Goal: Task Accomplishment & Management: Use online tool/utility

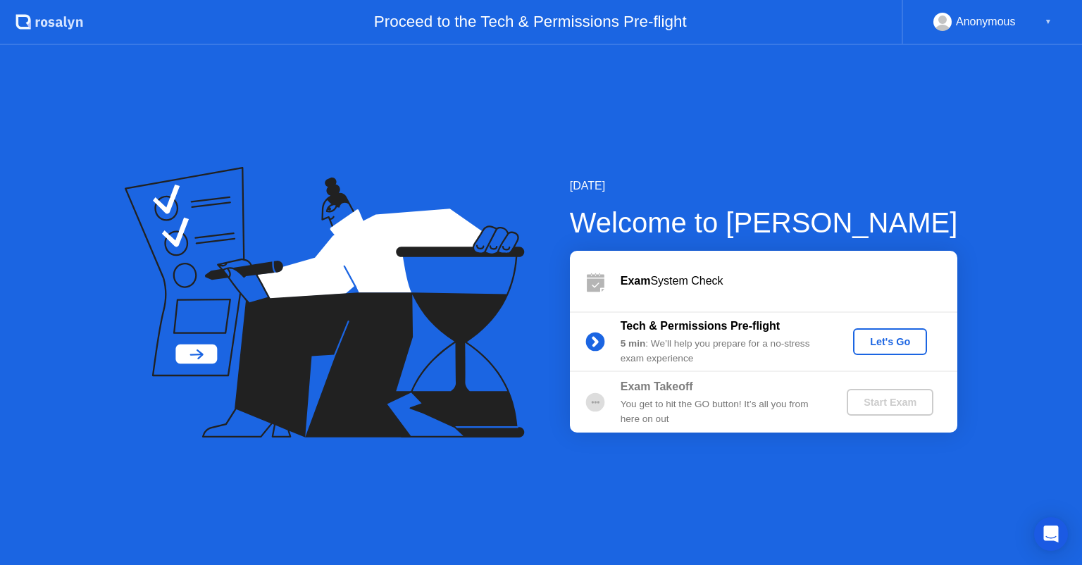
click at [884, 339] on div "Let's Go" at bounding box center [889, 341] width 63 height 11
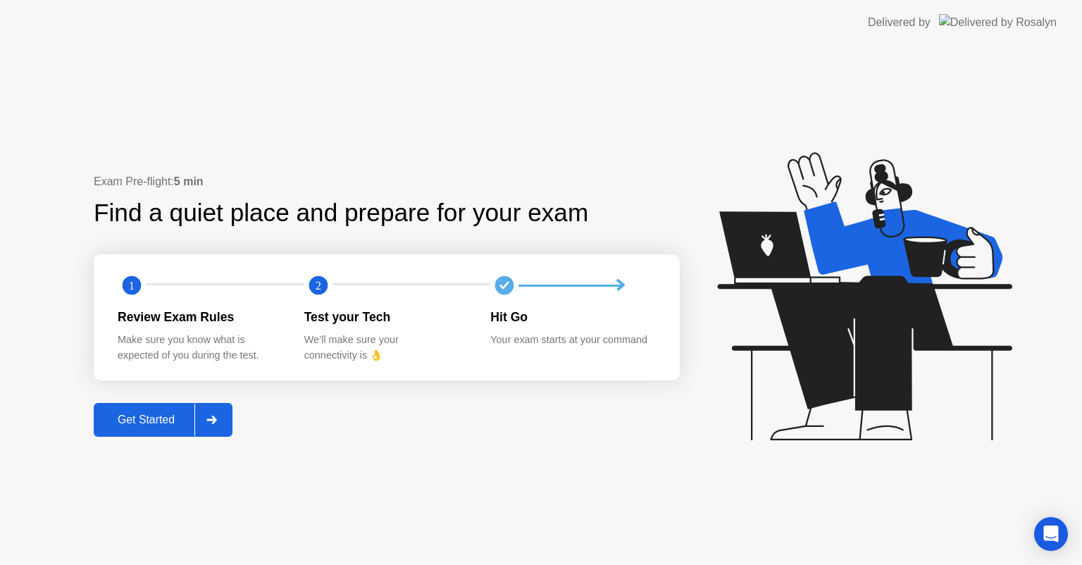
click at [158, 428] on button "Get Started" at bounding box center [163, 420] width 139 height 34
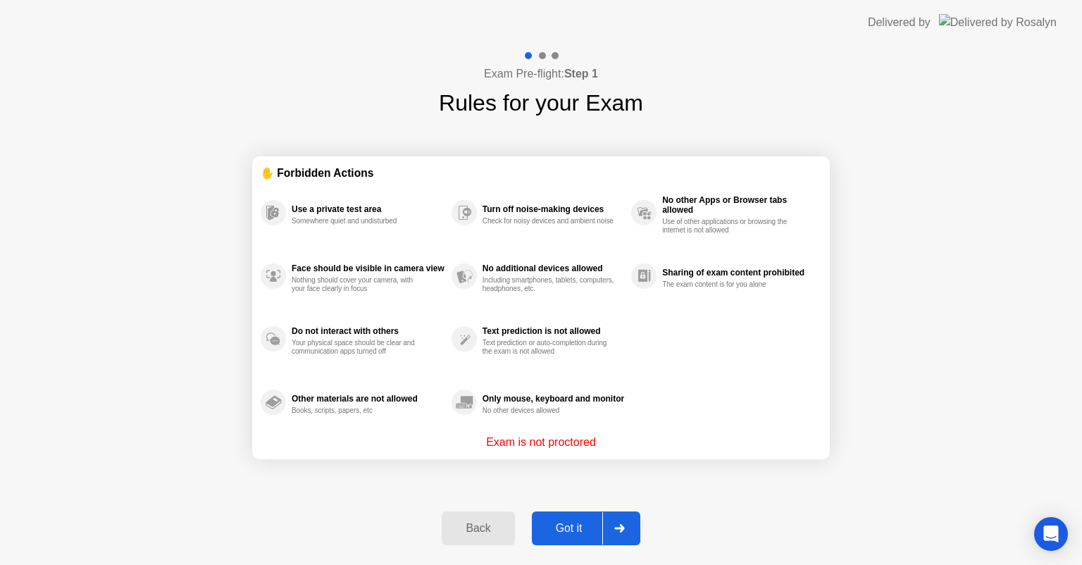
click at [549, 523] on div "Got it" at bounding box center [569, 528] width 66 height 13
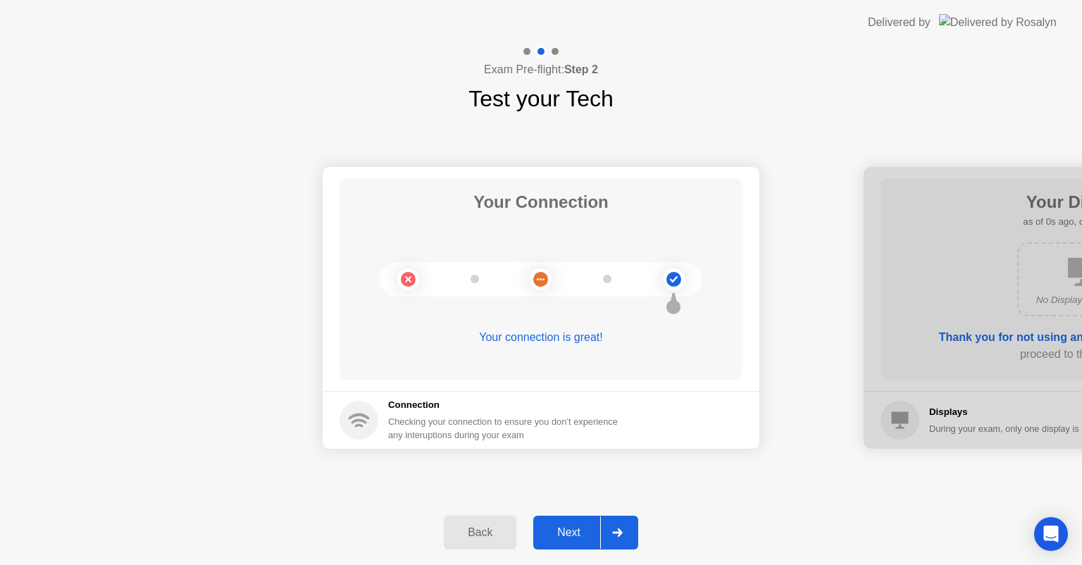
click at [577, 537] on div "Next" at bounding box center [568, 532] width 63 height 13
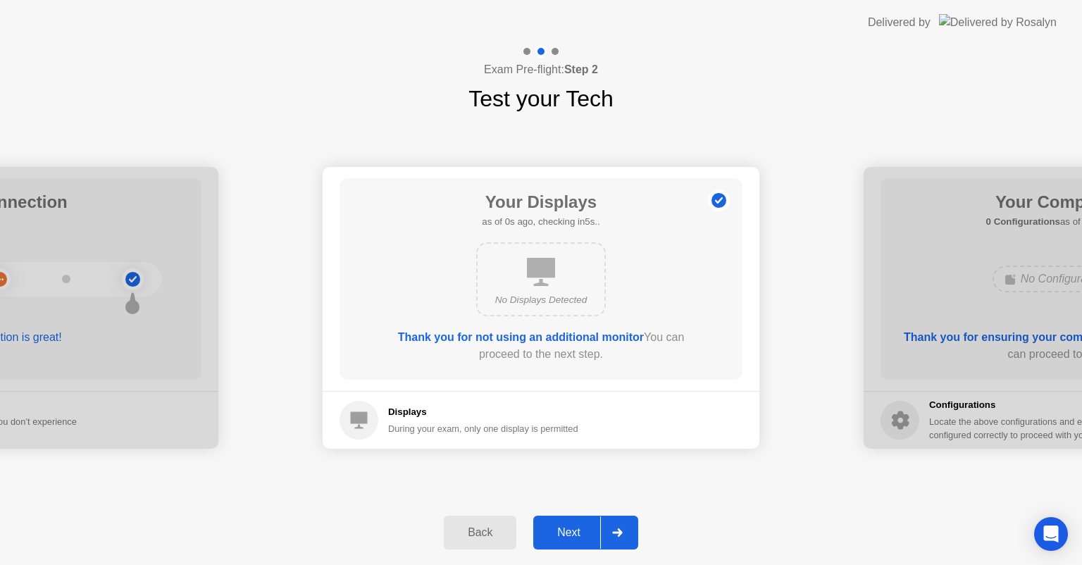
click at [576, 537] on div "Next" at bounding box center [568, 532] width 63 height 13
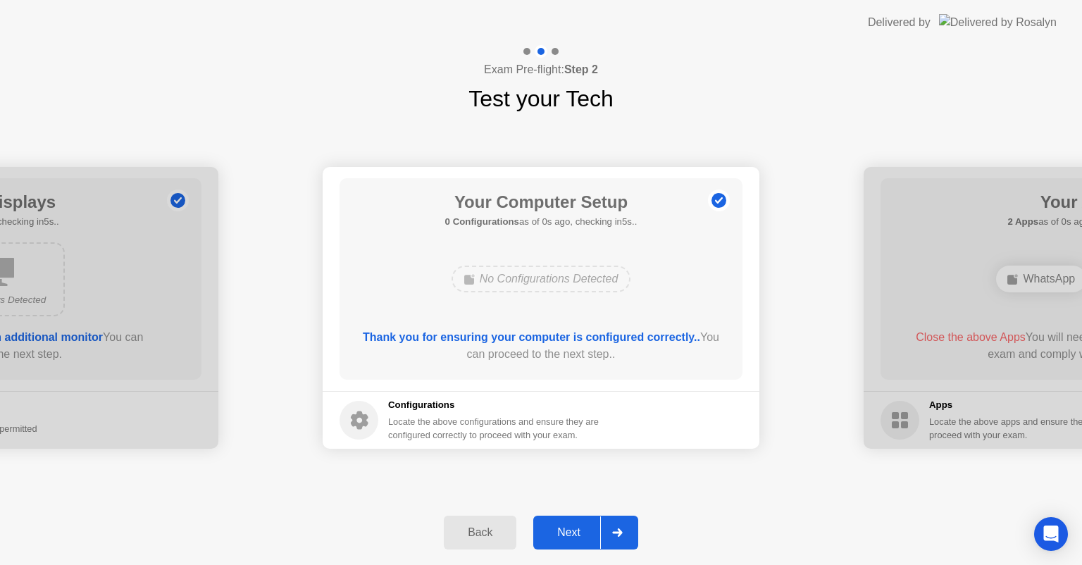
click at [576, 537] on div "Next" at bounding box center [568, 532] width 63 height 13
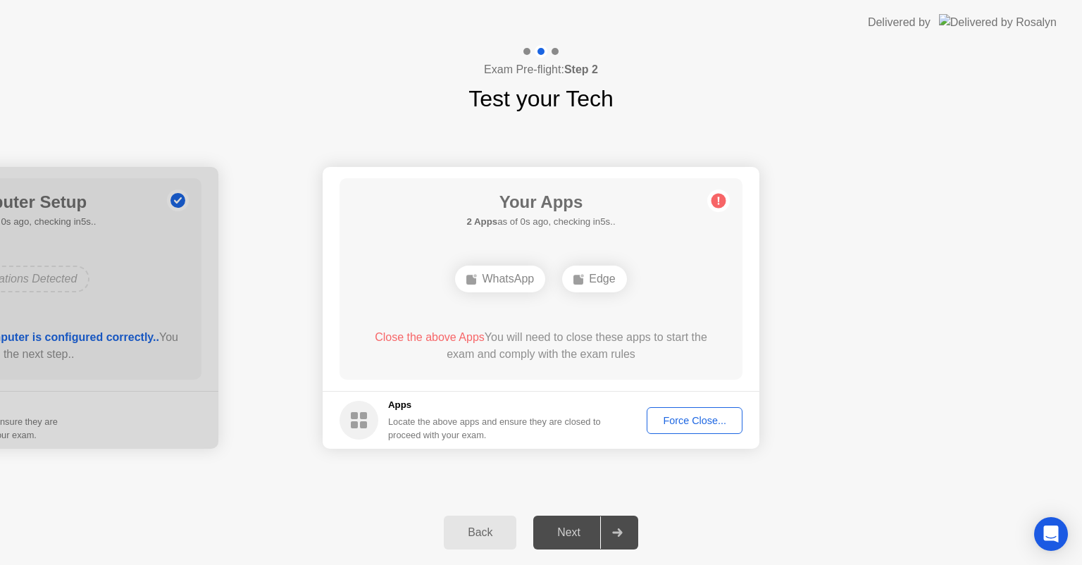
click at [670, 420] on div "Force Close..." at bounding box center [694, 420] width 86 height 11
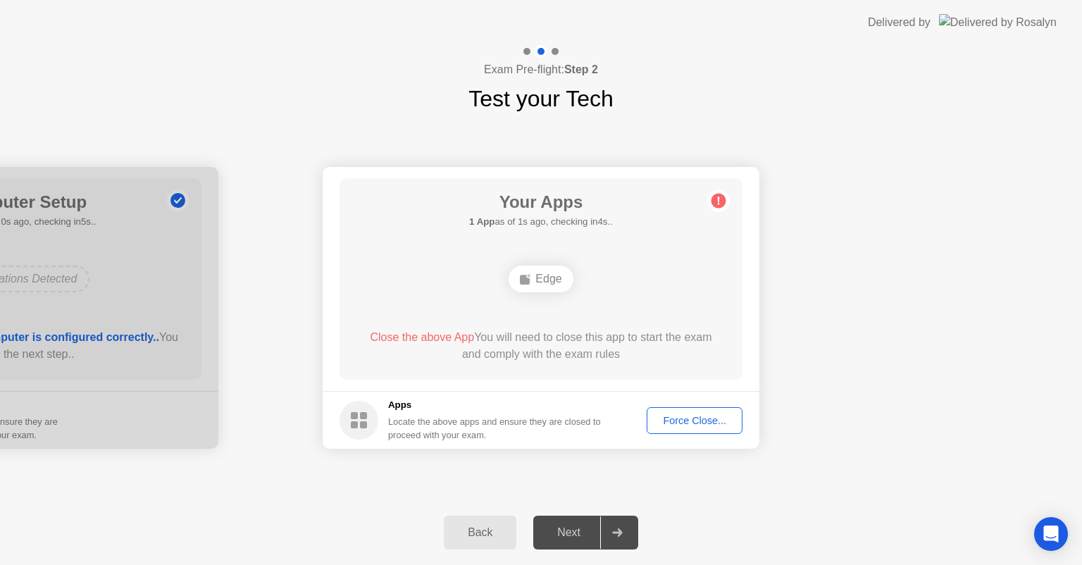
click at [642, 412] on footer "Apps Locate the above apps and ensure they are closed to proceed with your exam…" at bounding box center [541, 420] width 437 height 58
click at [658, 418] on div "Force Close..." at bounding box center [694, 420] width 86 height 11
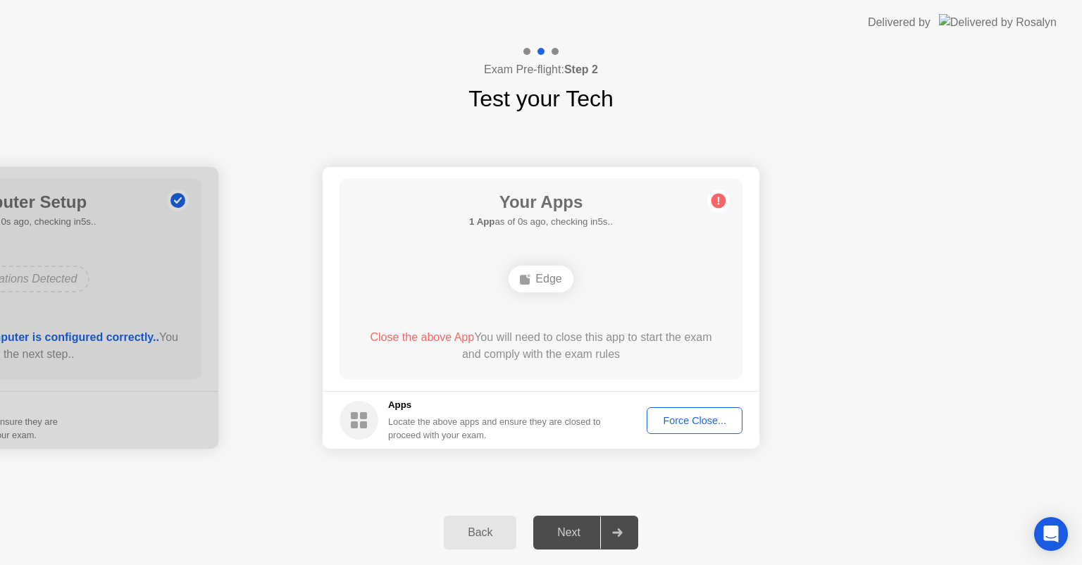
click at [323, 530] on div "Back Next" at bounding box center [541, 532] width 1082 height 65
click at [692, 415] on div "Force Close..." at bounding box center [694, 420] width 86 height 11
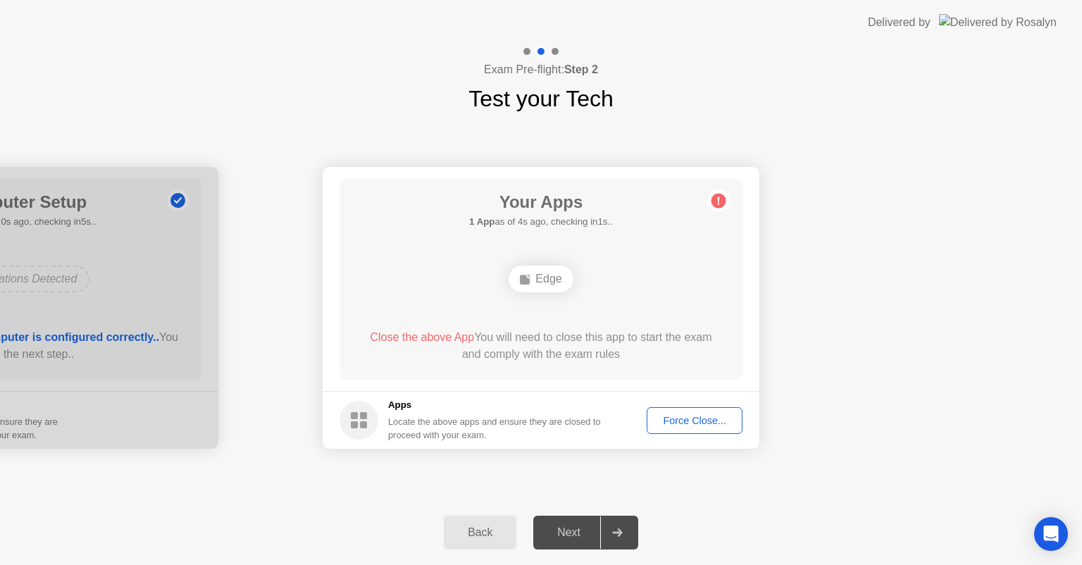
click at [675, 487] on div "Your Connection Your connection is great! Connection Checking your connection t…" at bounding box center [541, 307] width 1082 height 384
click at [675, 409] on button "Force Close..." at bounding box center [694, 420] width 96 height 27
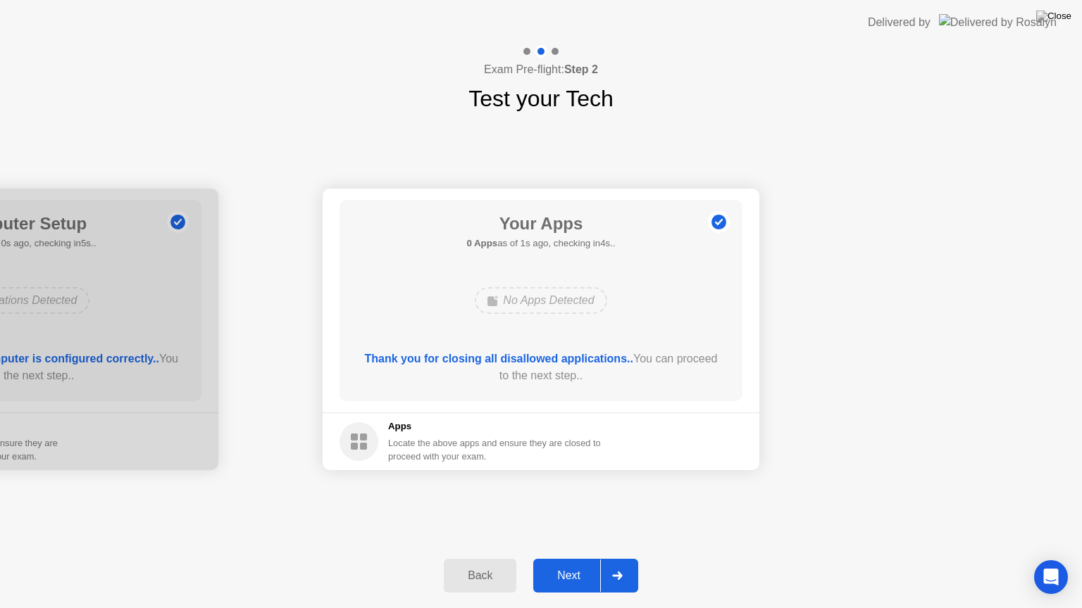
click at [577, 564] on div "Next" at bounding box center [568, 576] width 63 height 13
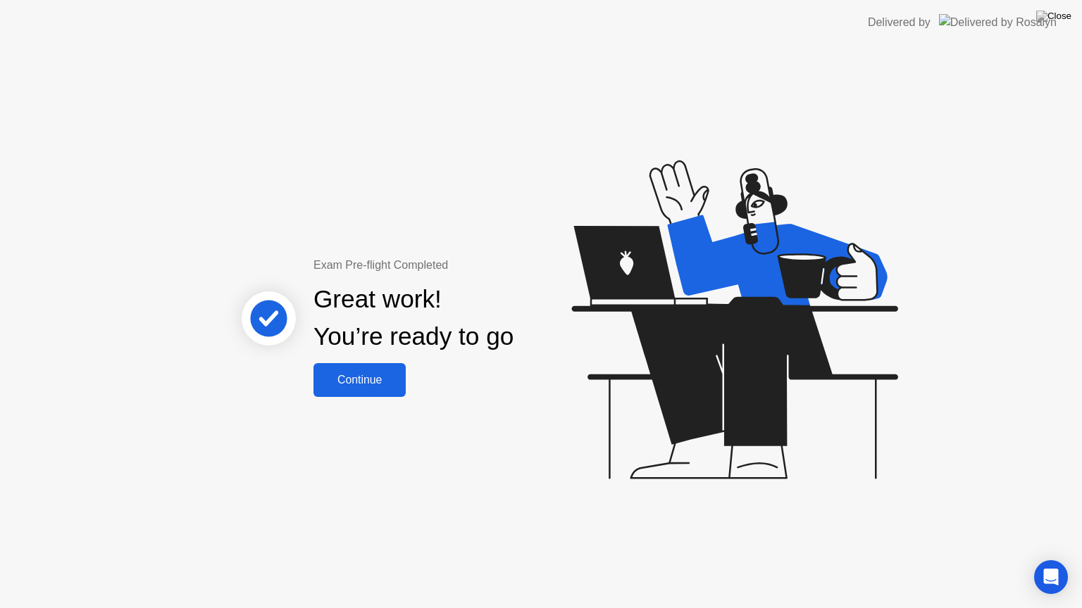
click at [363, 384] on div "Continue" at bounding box center [360, 380] width 84 height 13
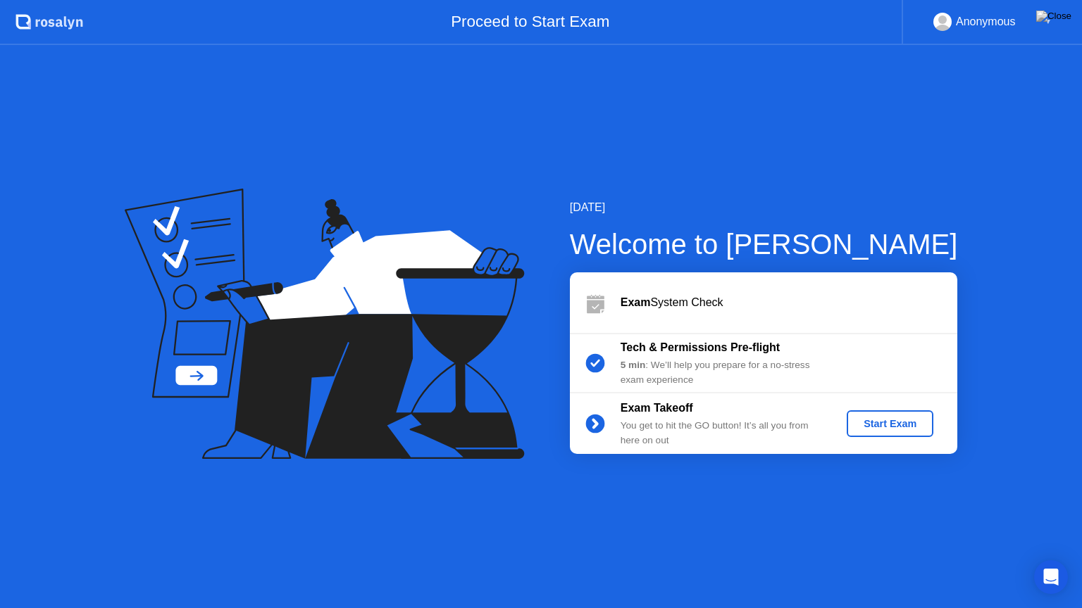
click at [865, 423] on div "Start Exam" at bounding box center [889, 423] width 75 height 11
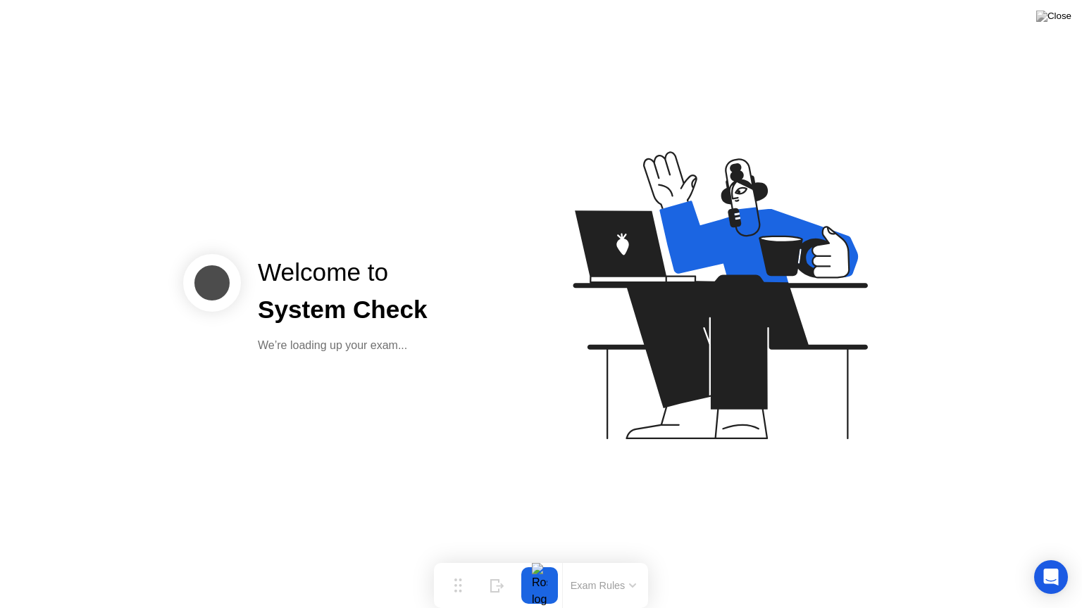
click at [318, 293] on div "System Check" at bounding box center [343, 310] width 170 height 37
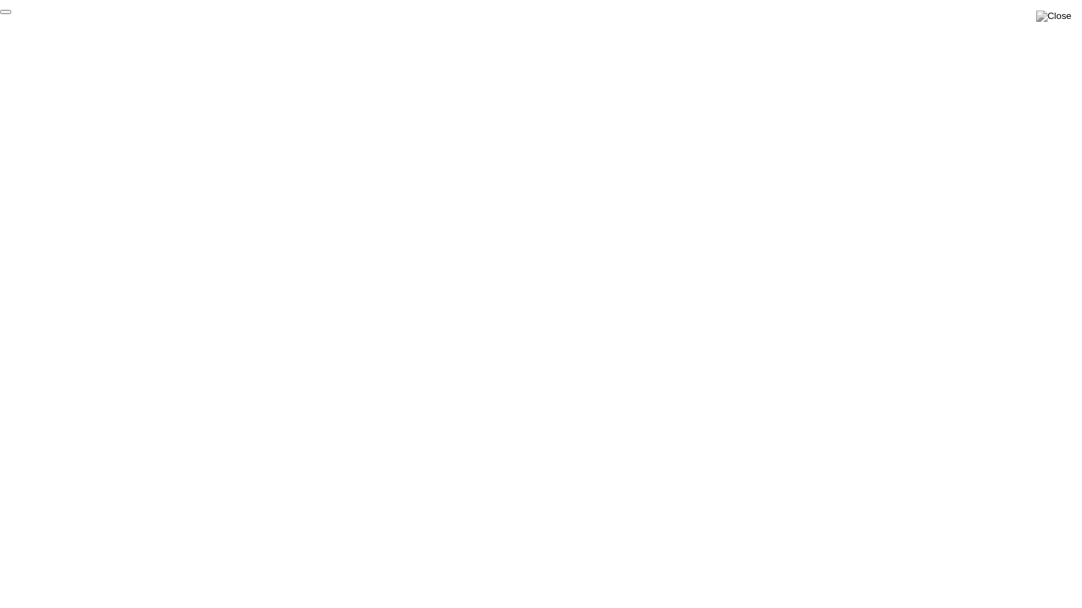
click at [11, 14] on button "End Proctoring Session" at bounding box center [5, 12] width 11 height 4
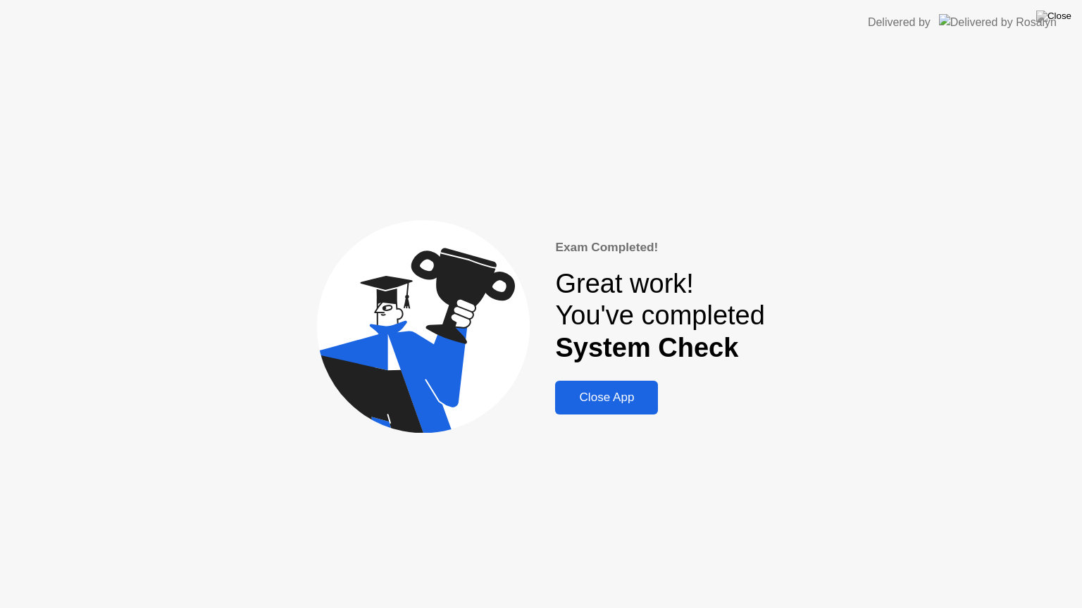
click at [611, 394] on div "Close App" at bounding box center [606, 398] width 94 height 14
